Goal: Find specific page/section: Find specific page/section

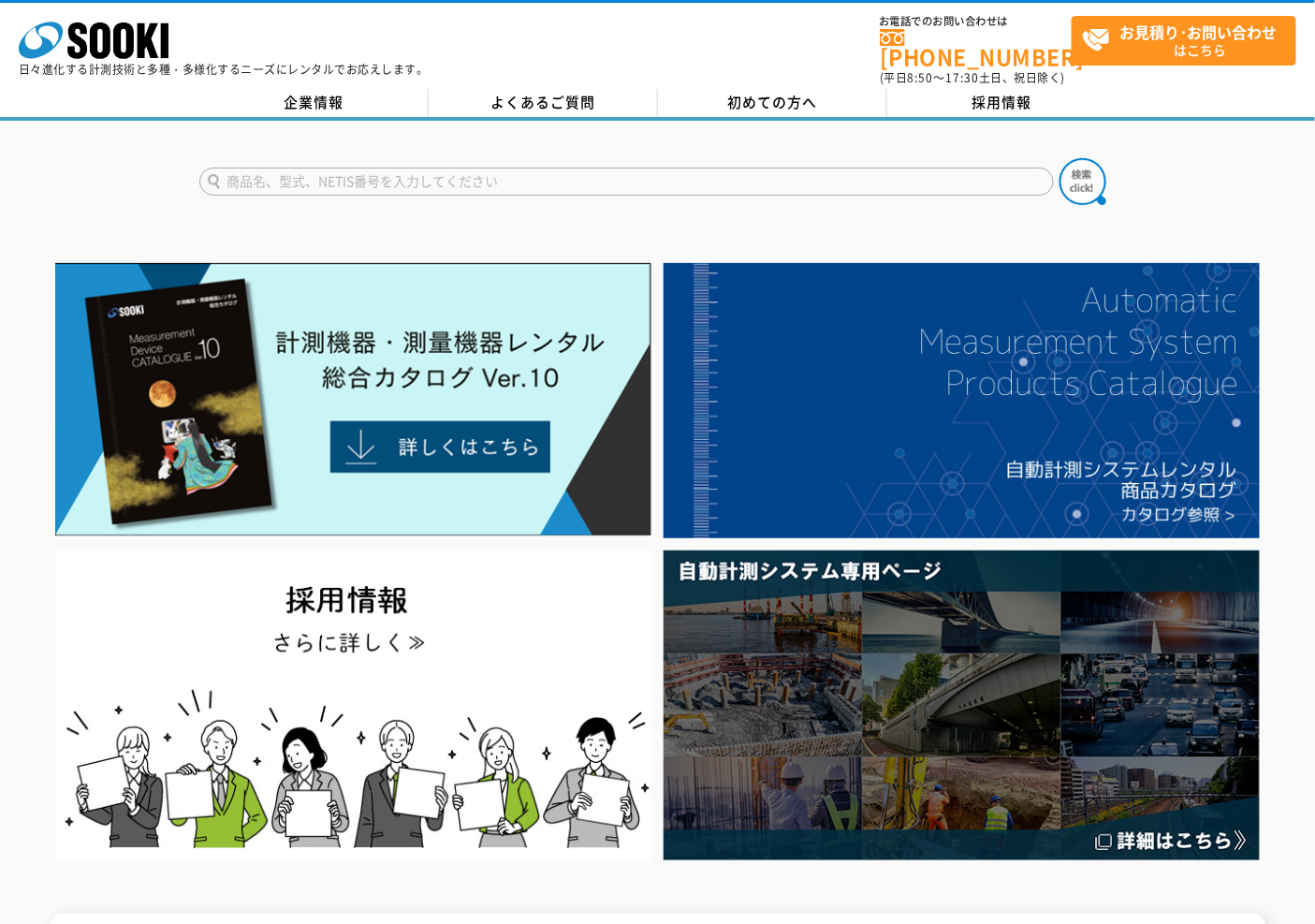
click at [481, 176] on input "text" at bounding box center [626, 182] width 855 height 28
type input "TXﾚ"
click at [1060, 158] on button at bounding box center [1083, 181] width 47 height 47
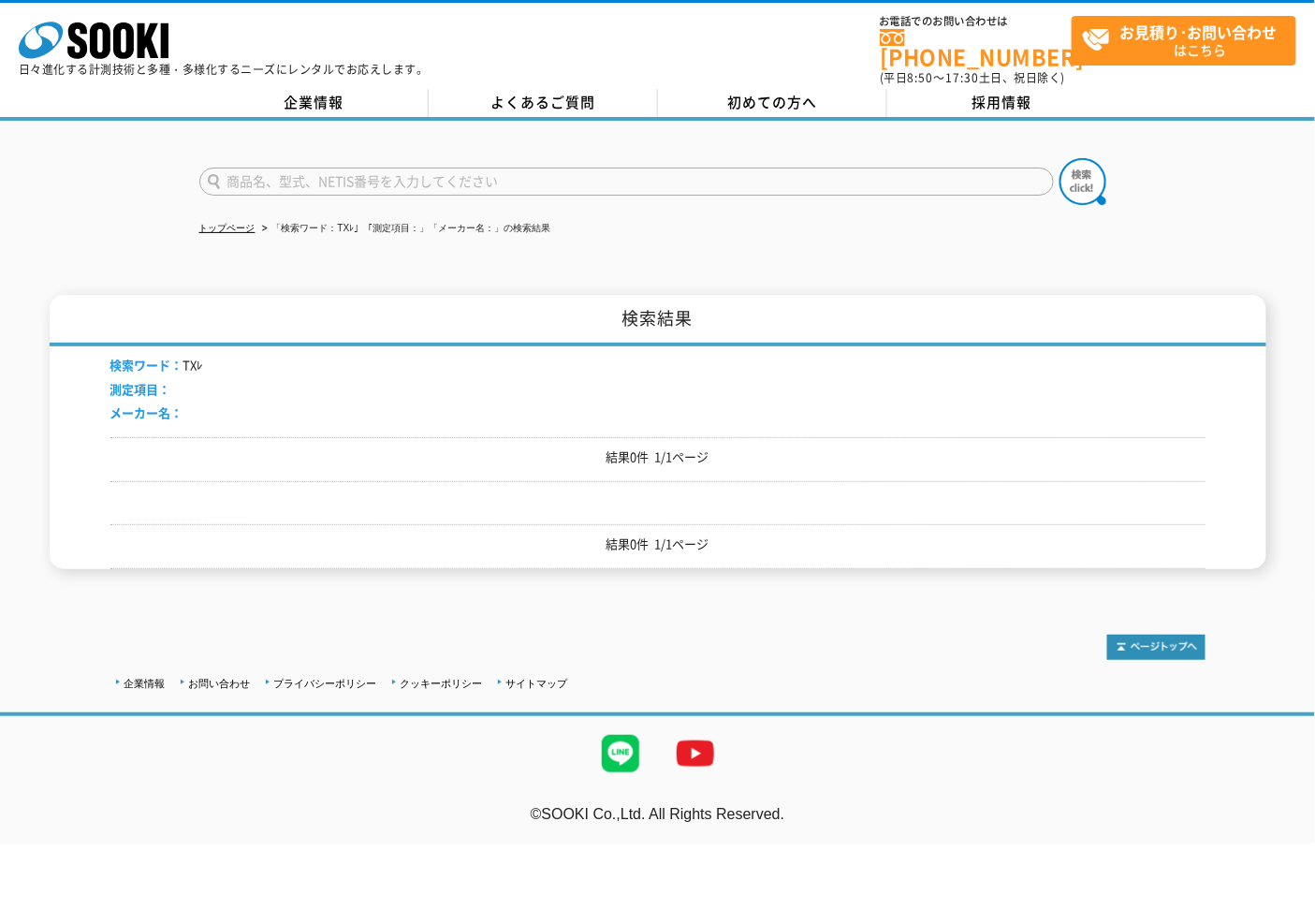
click at [272, 168] on input "text" at bounding box center [626, 182] width 855 height 28
type input "TX"
click at [1060, 158] on button at bounding box center [1083, 181] width 47 height 47
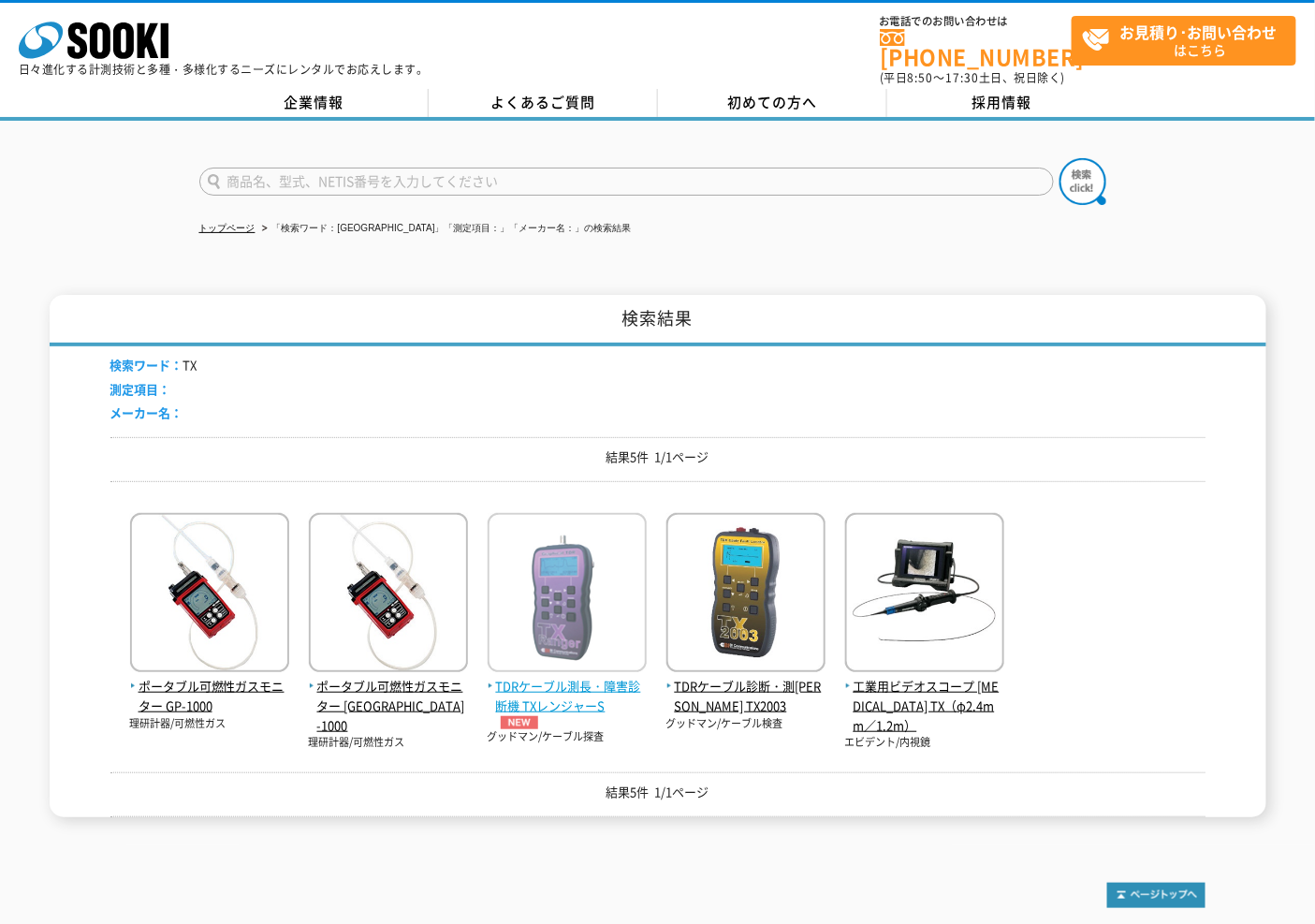
click at [541, 688] on span "TDRケーブル測長・障害診断機 TXレンジャーS" at bounding box center [567, 703] width 159 height 53
